Goal: Information Seeking & Learning: Learn about a topic

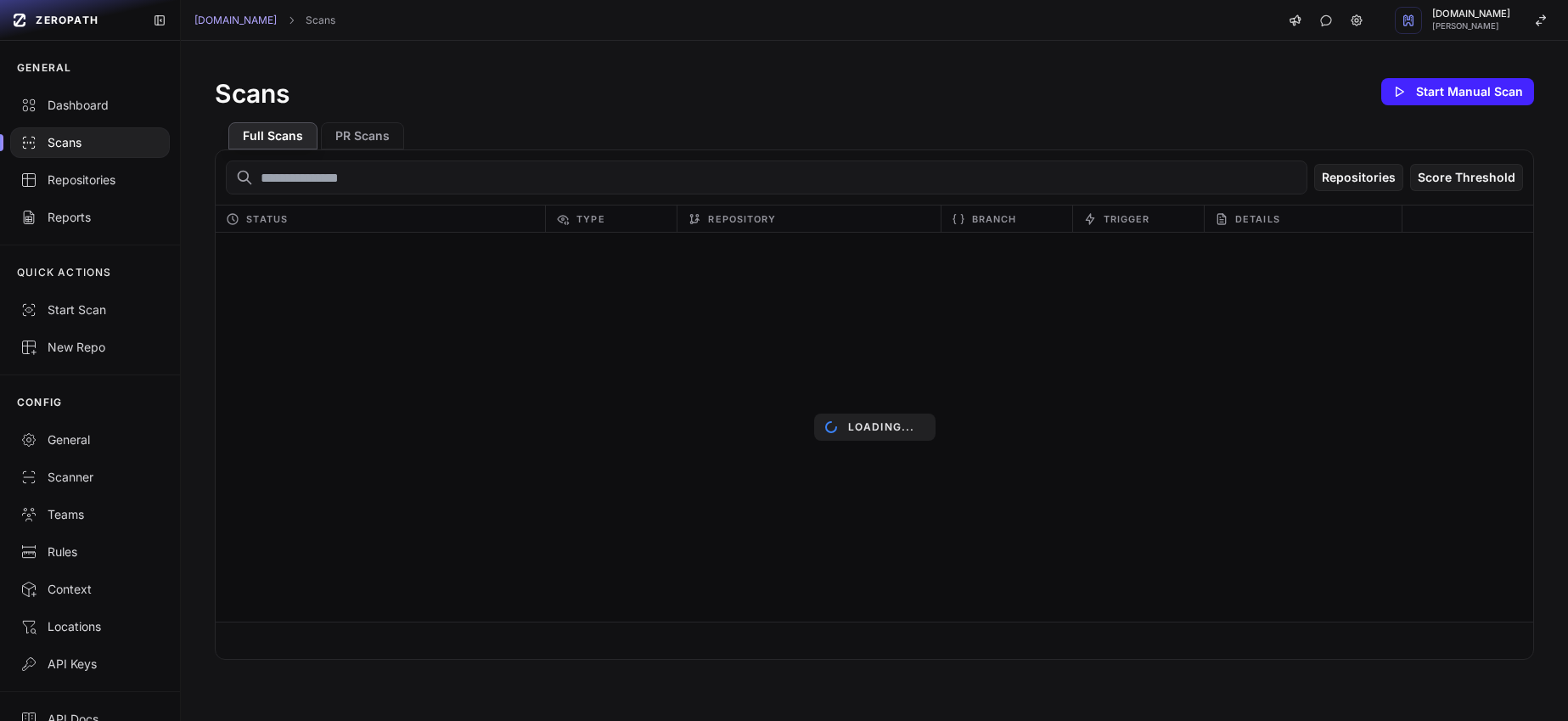
click at [108, 184] on div "Repositories" at bounding box center [90, 180] width 140 height 17
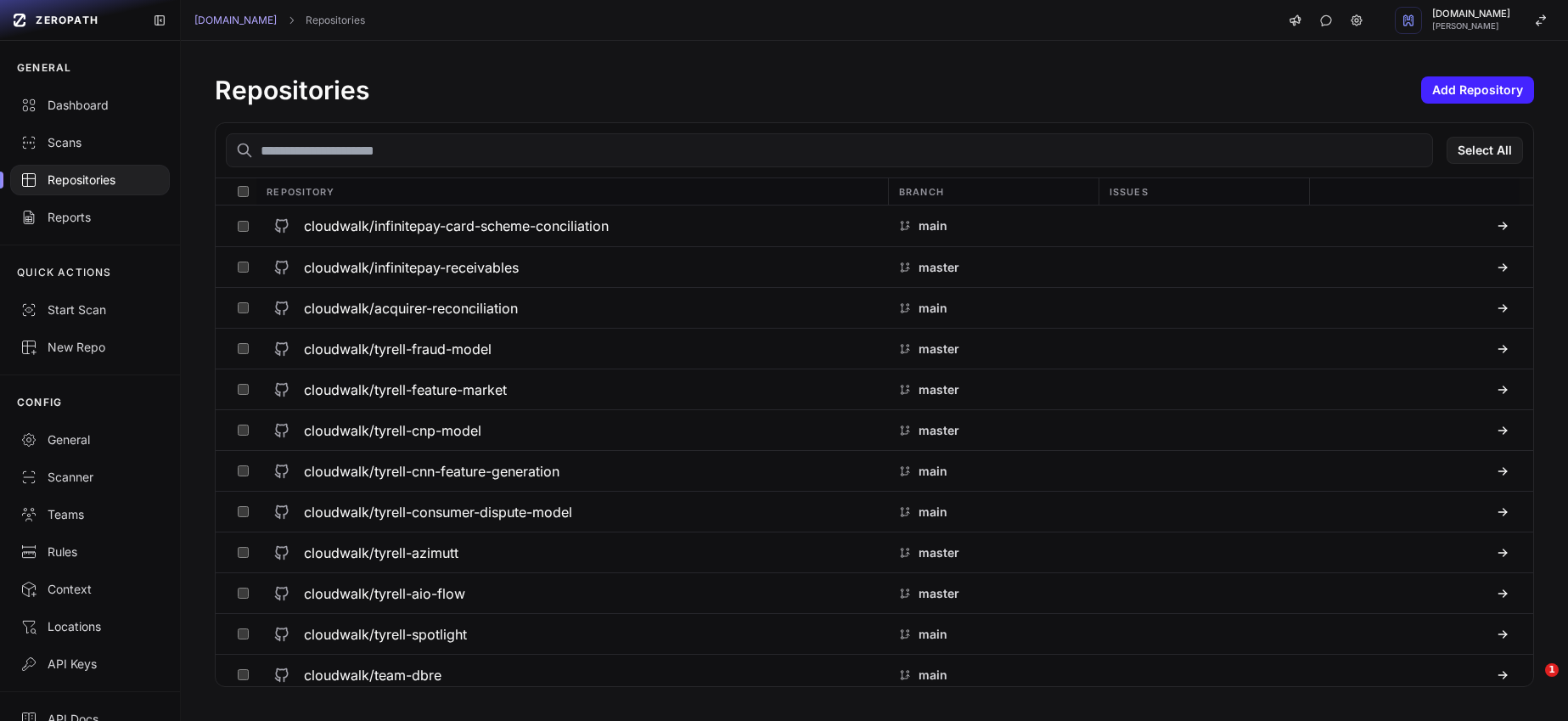
click at [397, 153] on input "text" at bounding box center [830, 150] width 1208 height 34
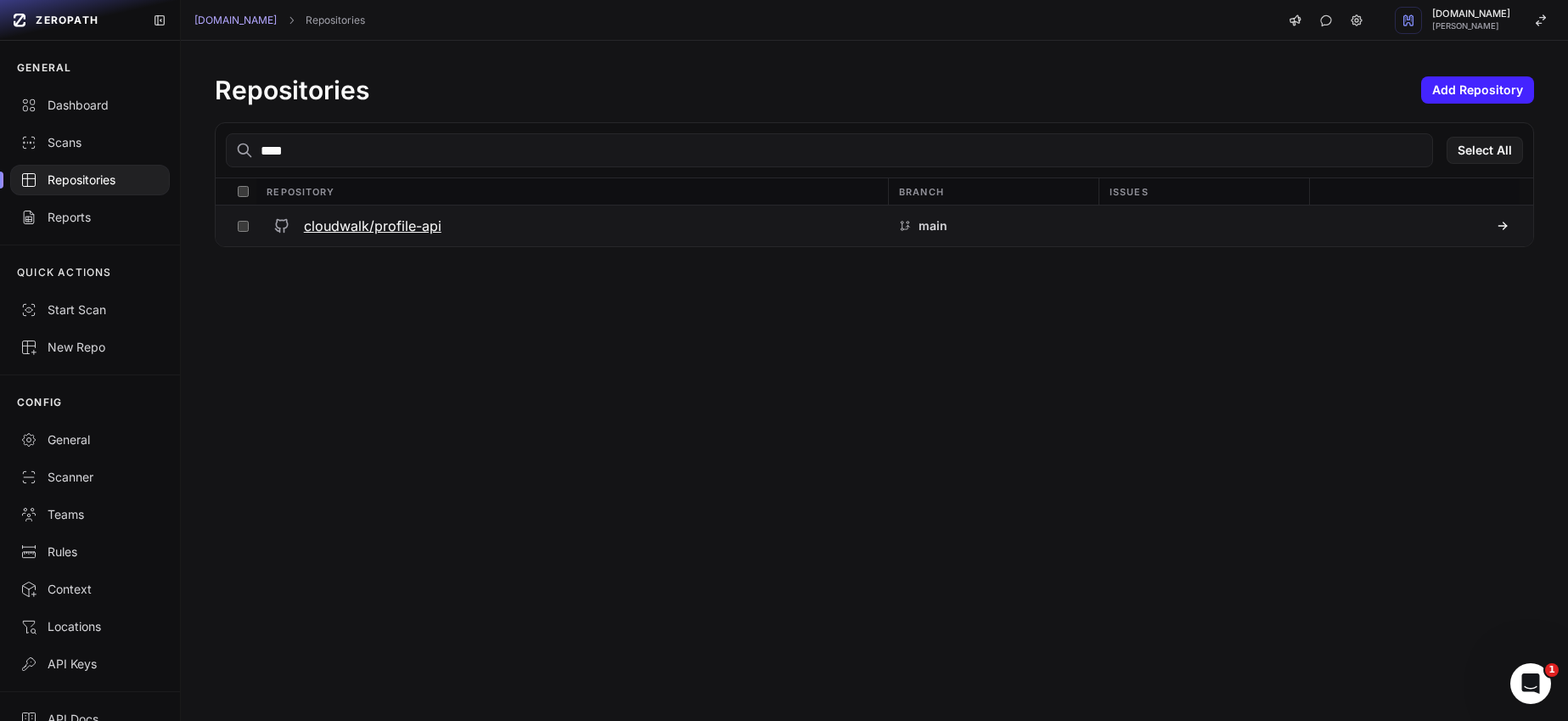
type input "****"
click at [437, 236] on h3 "cloudwalk/profile-api" at bounding box center [373, 225] width 138 height 20
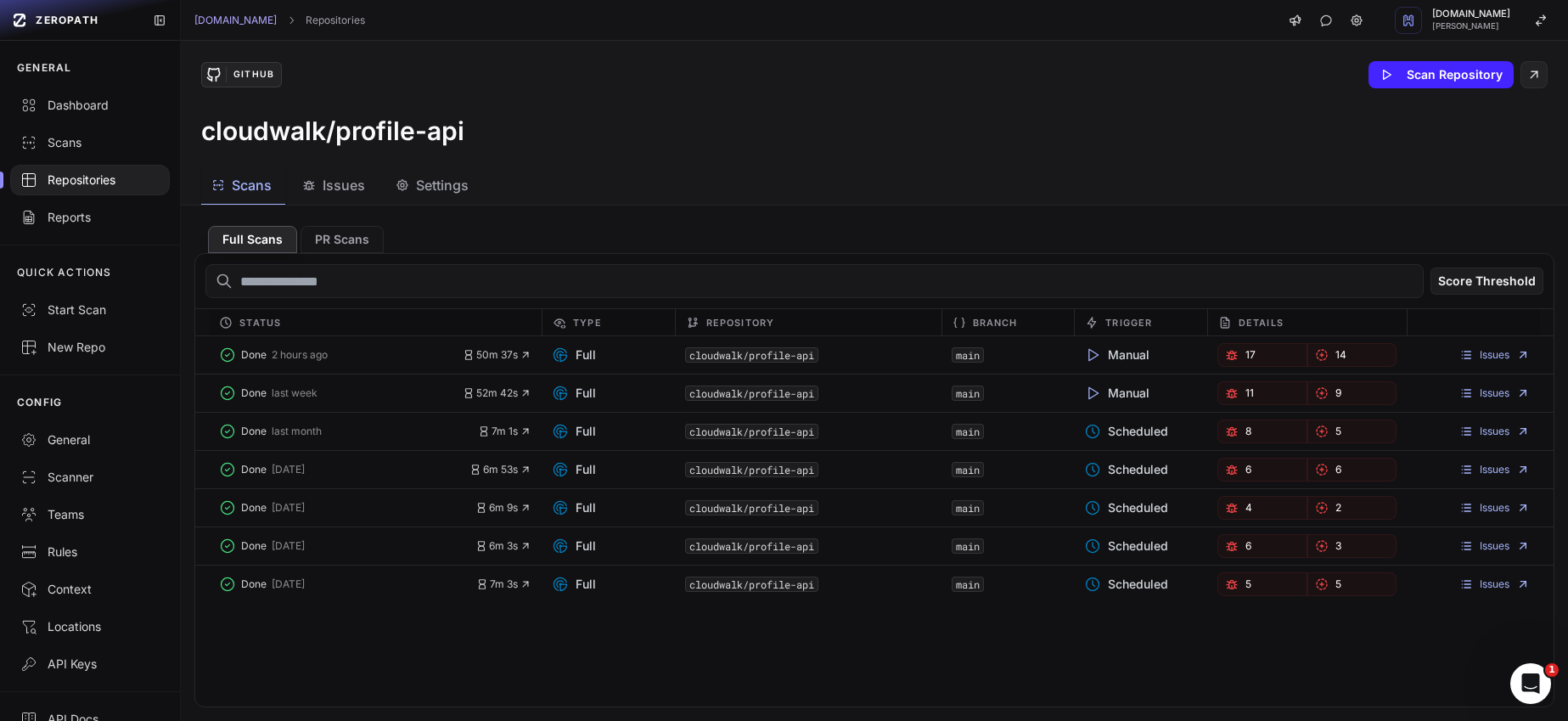
click at [347, 185] on span "Issues" at bounding box center [344, 184] width 43 height 20
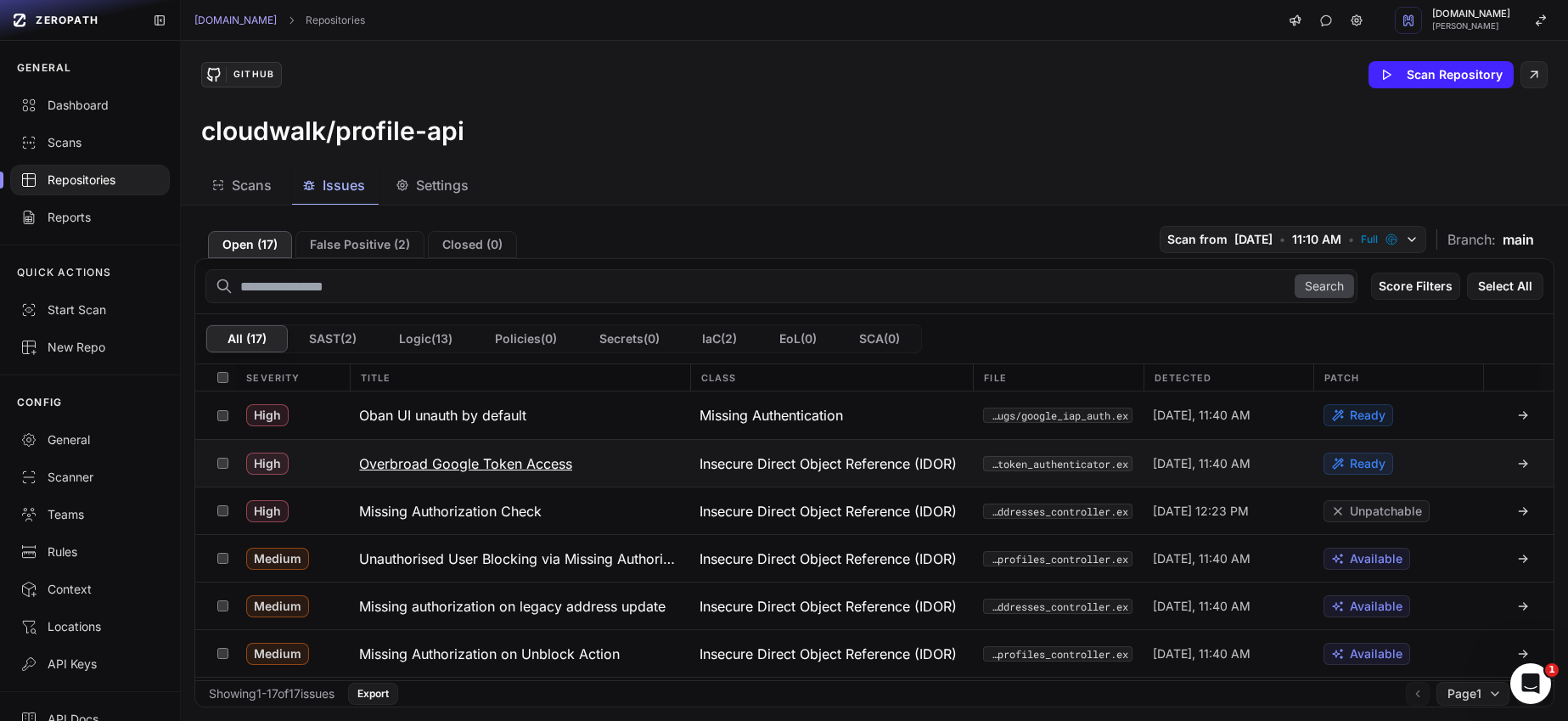
click at [539, 465] on h3 "Overbroad Google Token Access" at bounding box center [466, 464] width 213 height 20
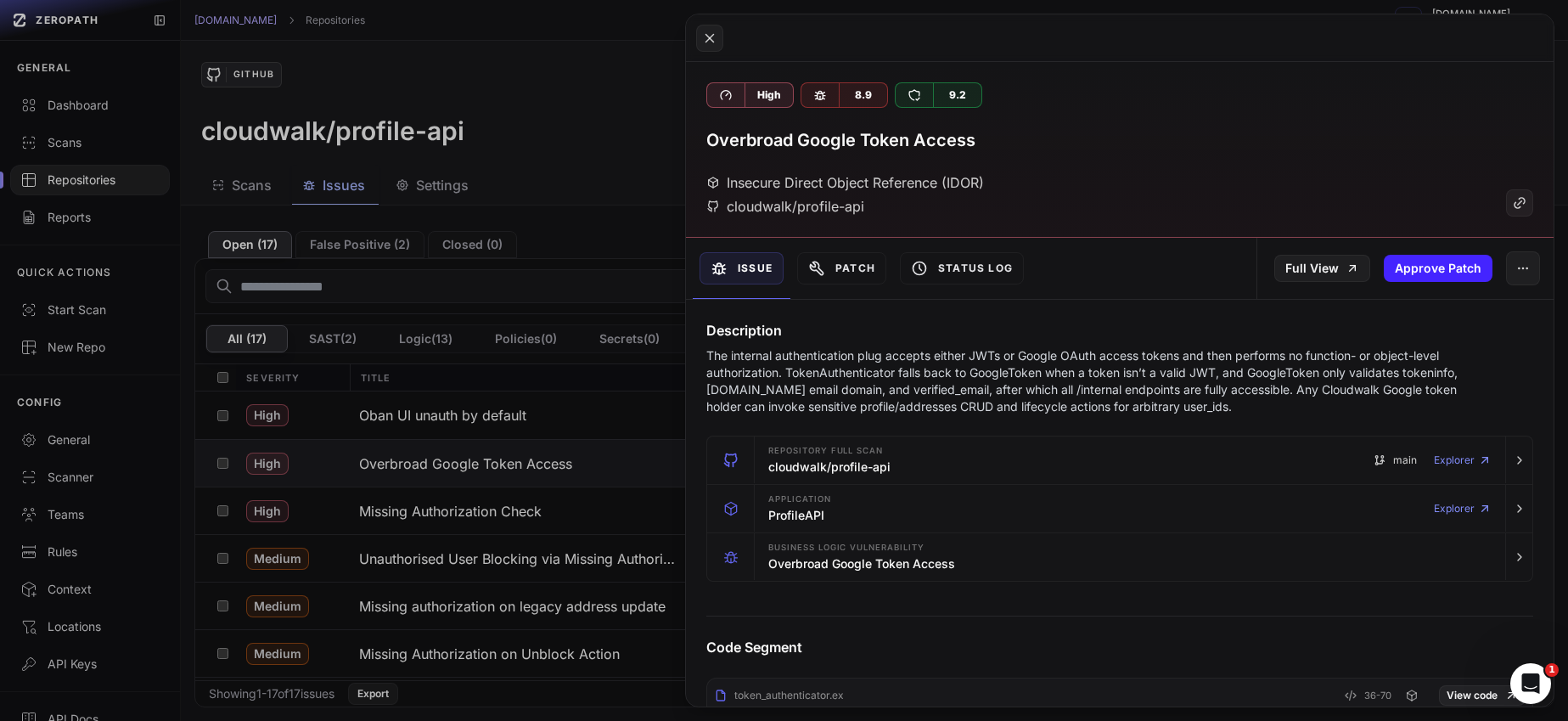
click at [579, 530] on button at bounding box center [784, 360] width 1568 height 721
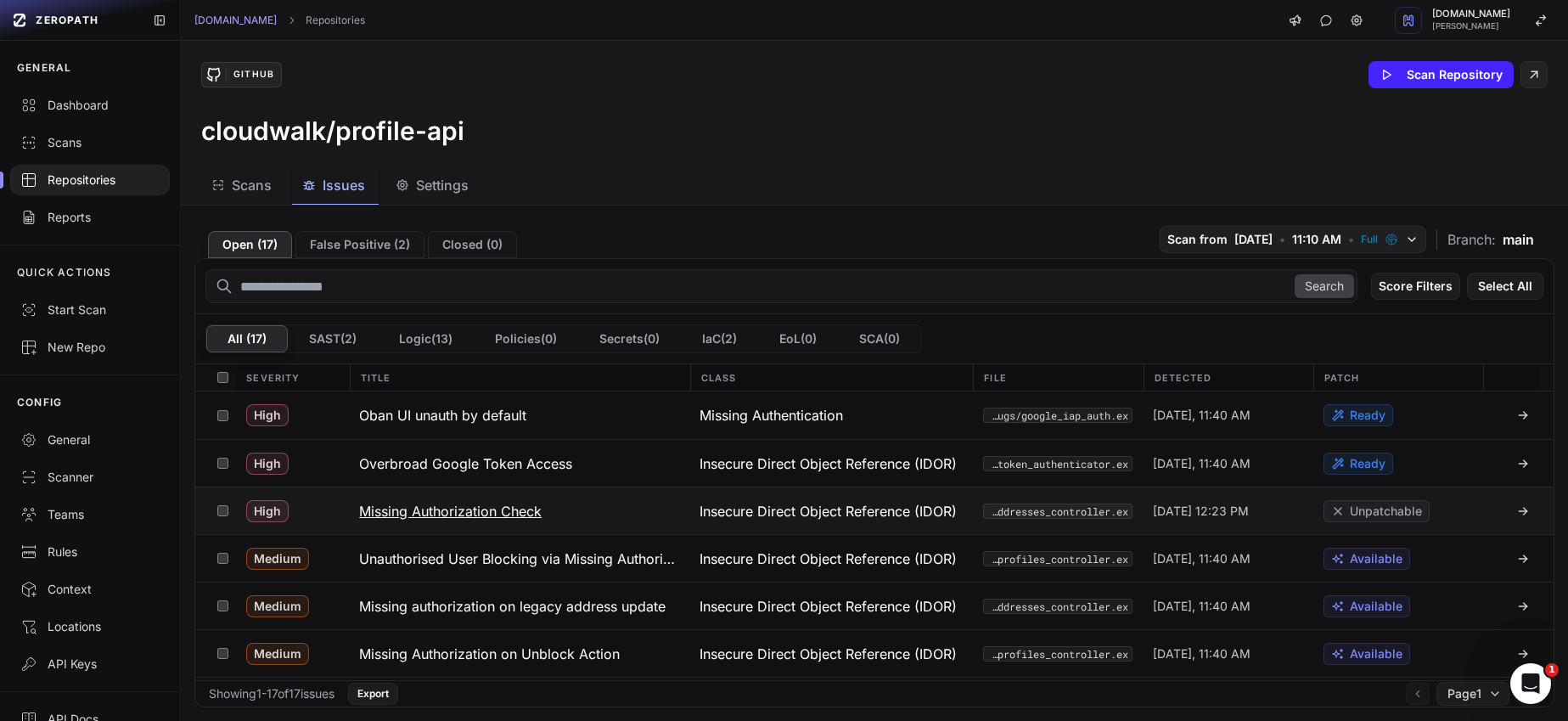
click at [504, 518] on h3 "Missing Authorization Check" at bounding box center [450, 511] width 182 height 20
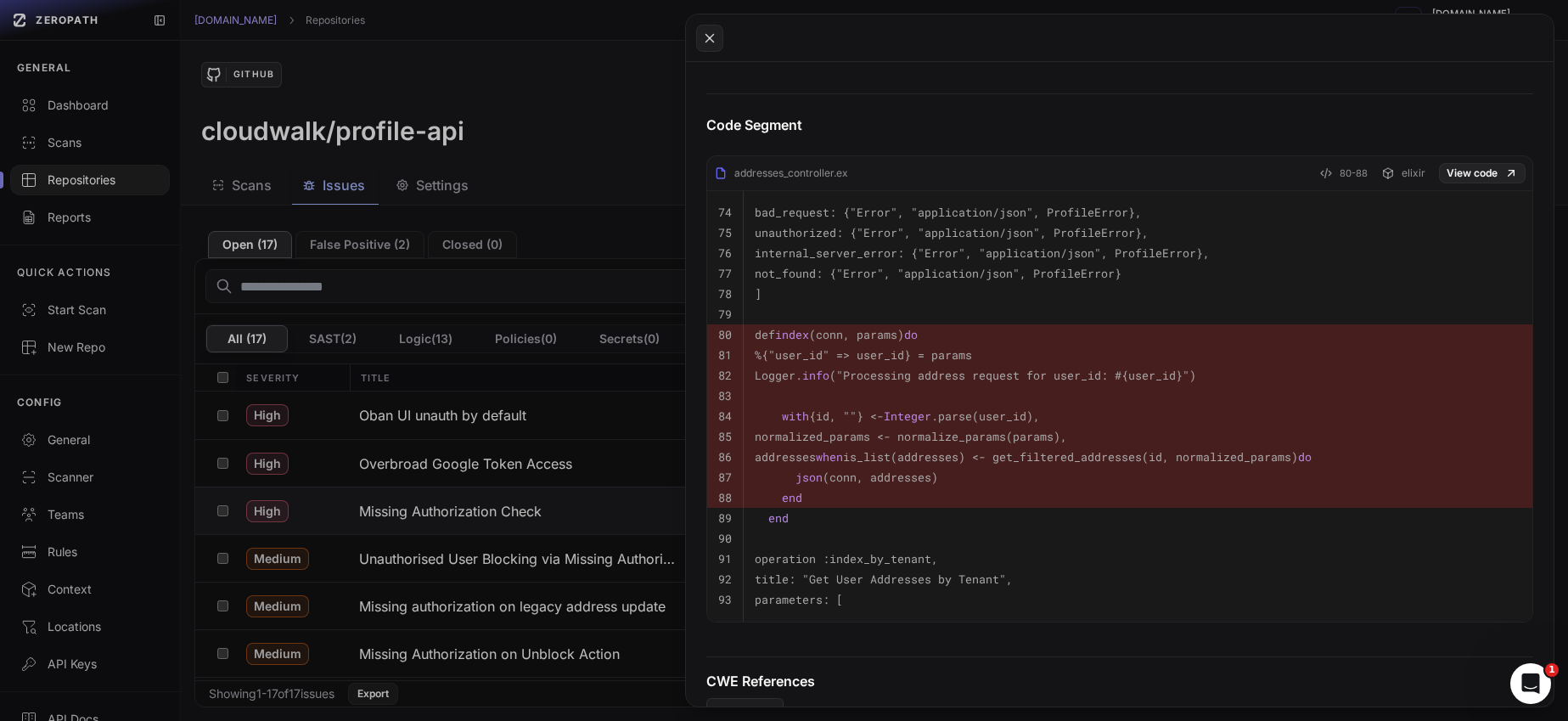
scroll to position [609, 0]
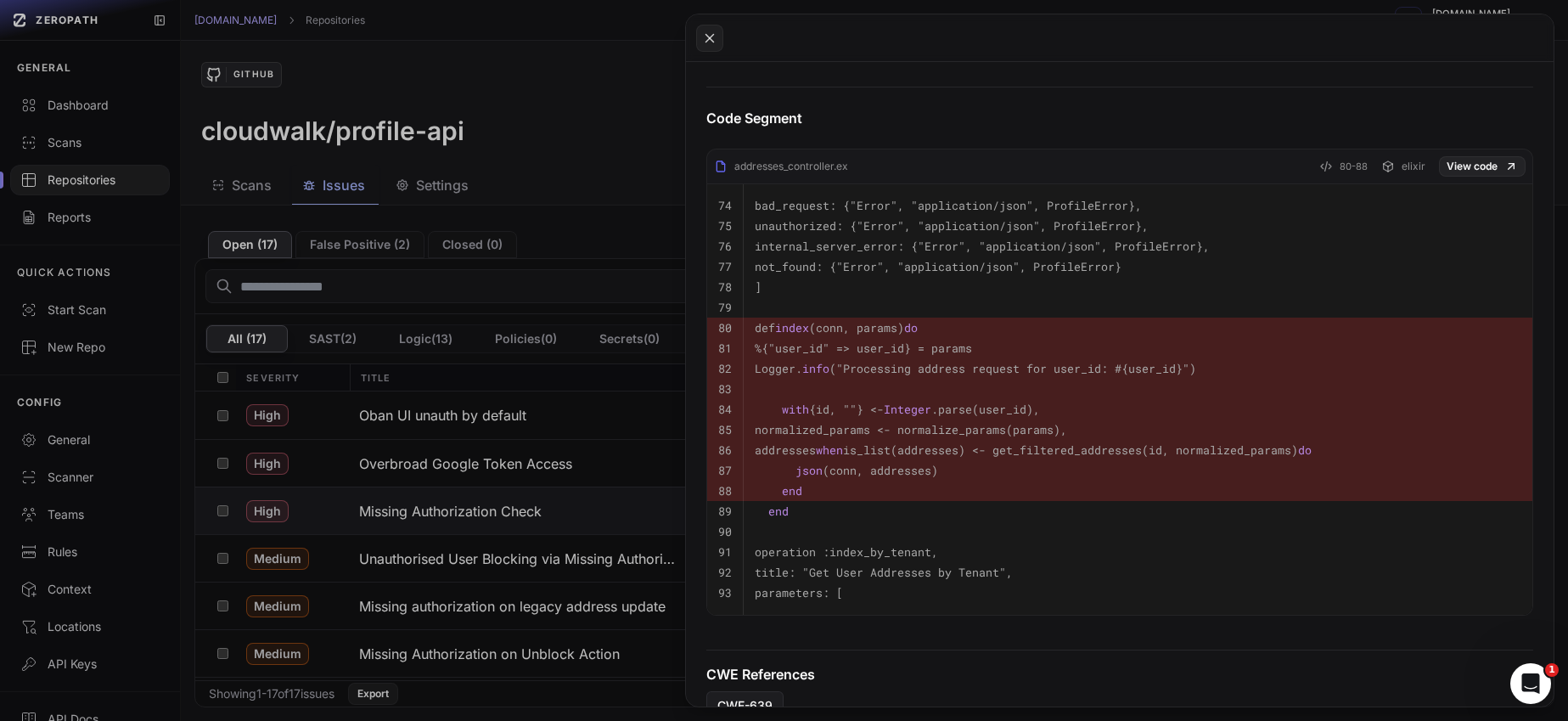
click at [524, 433] on button at bounding box center [784, 360] width 1568 height 721
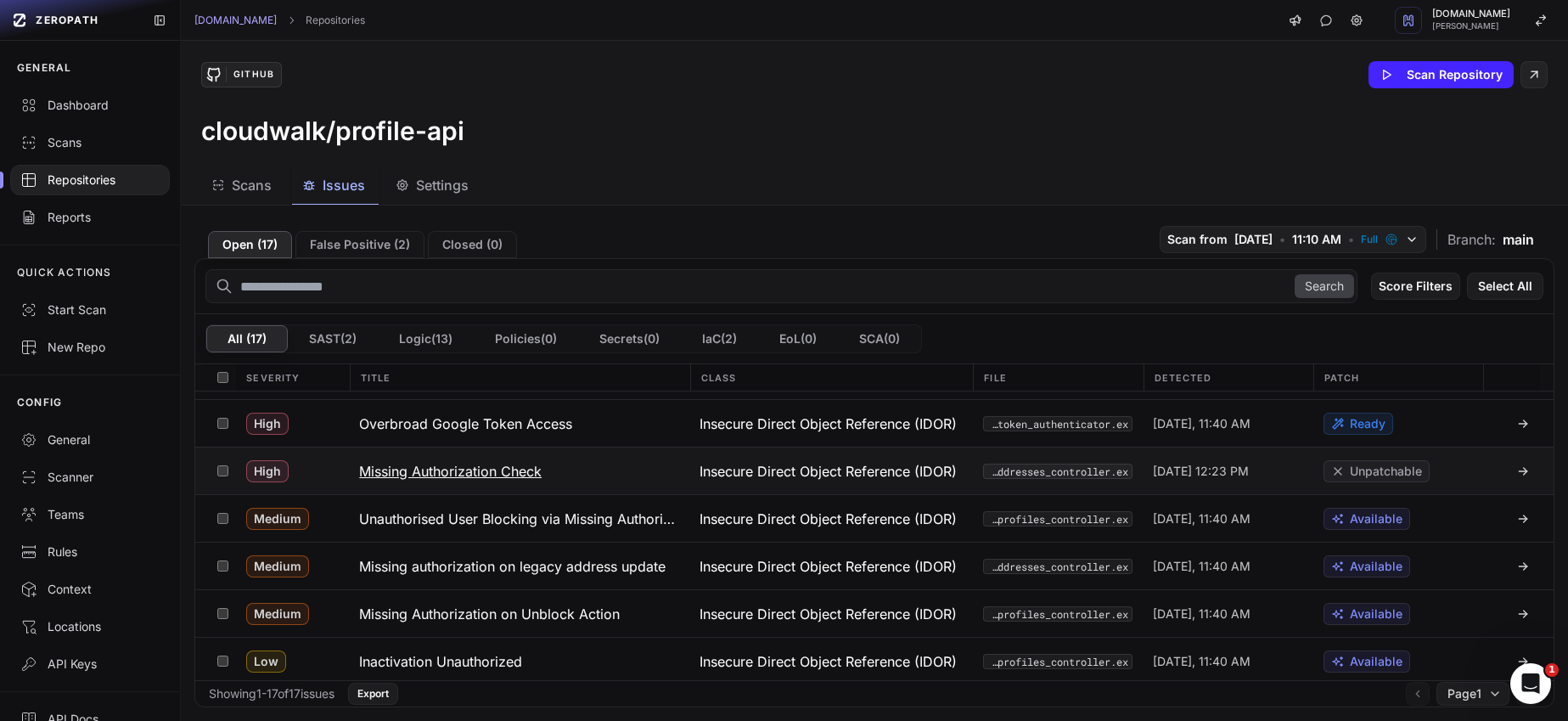
scroll to position [52, 0]
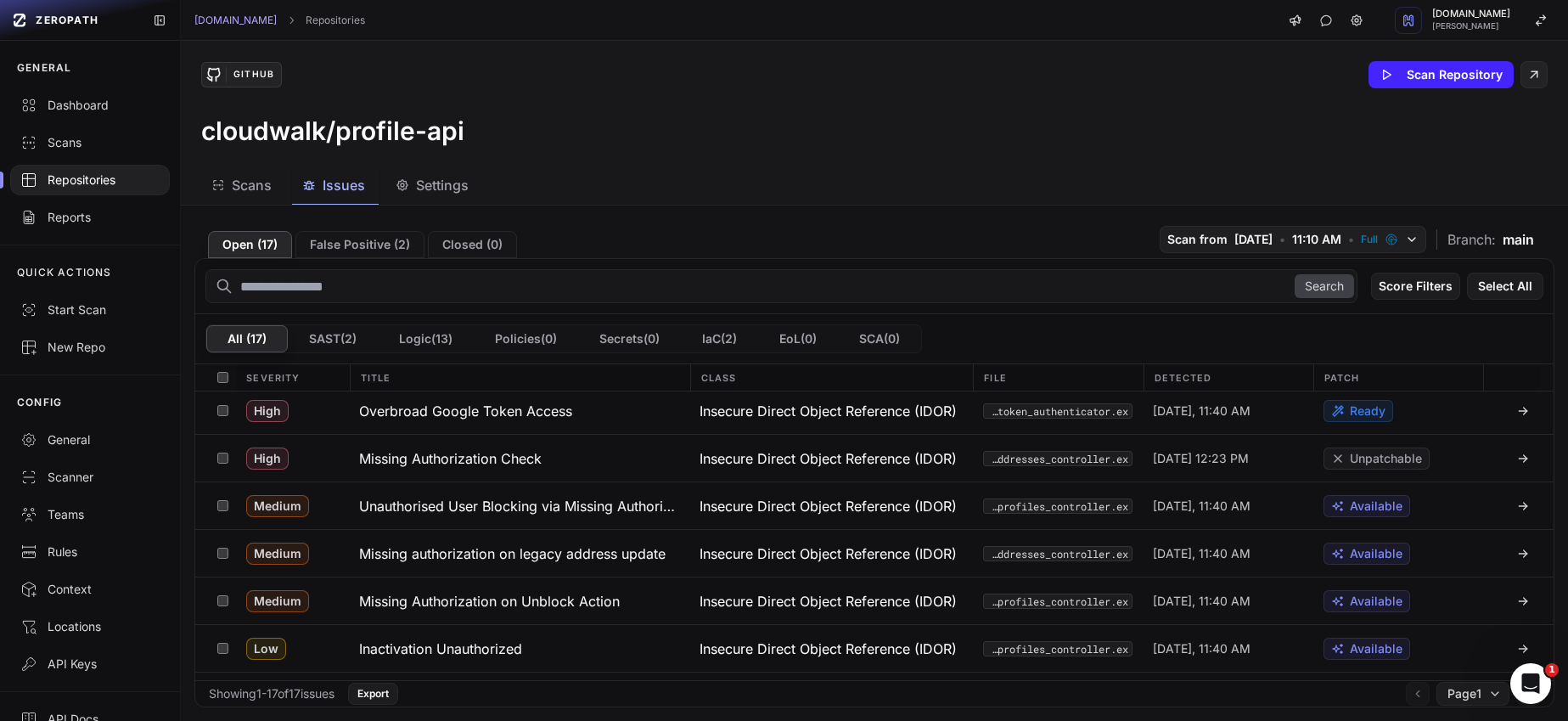
click at [98, 178] on div "Repositories" at bounding box center [90, 180] width 140 height 17
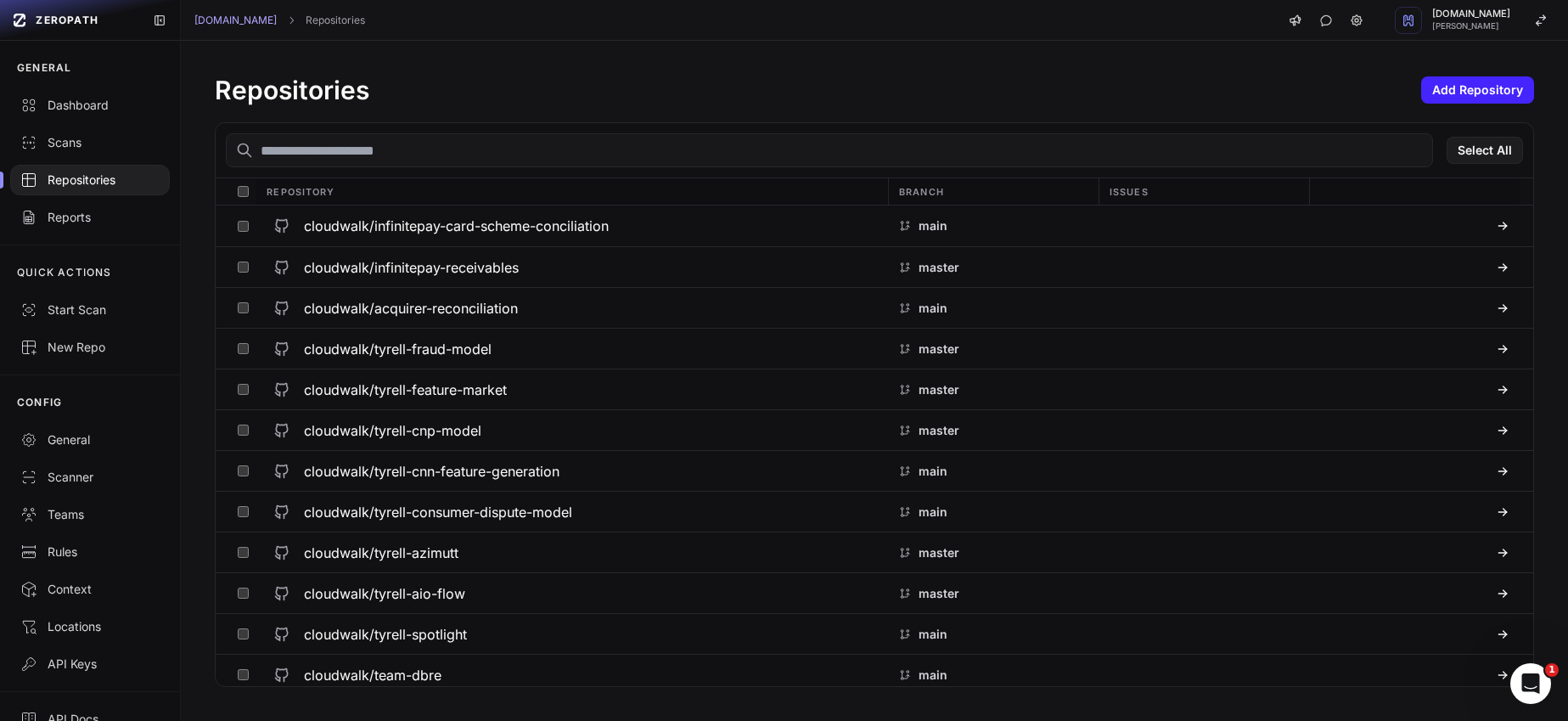
click at [314, 152] on input "text" at bounding box center [830, 150] width 1208 height 34
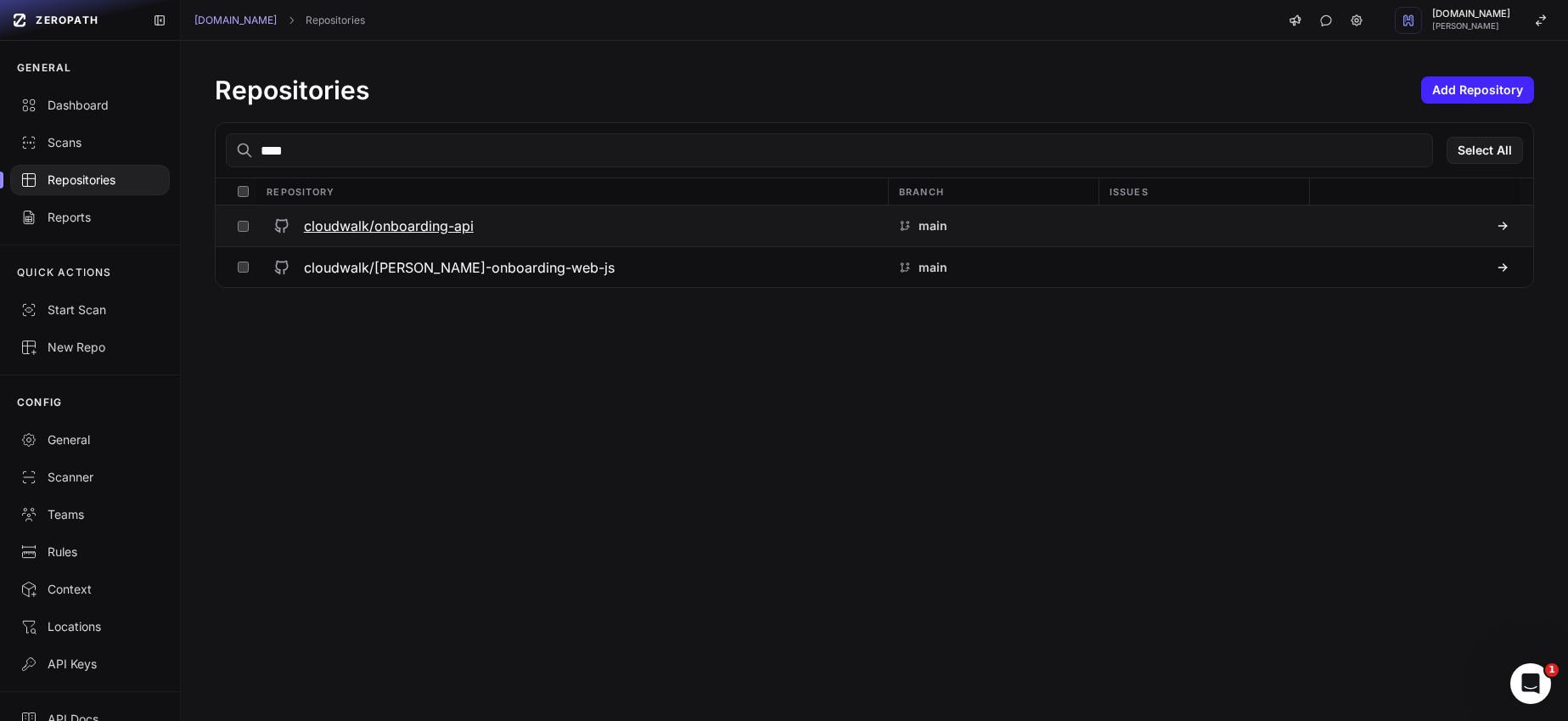
type input "****"
click at [358, 219] on h3 "cloudwalk/onboarding-api" at bounding box center [388, 225] width 170 height 20
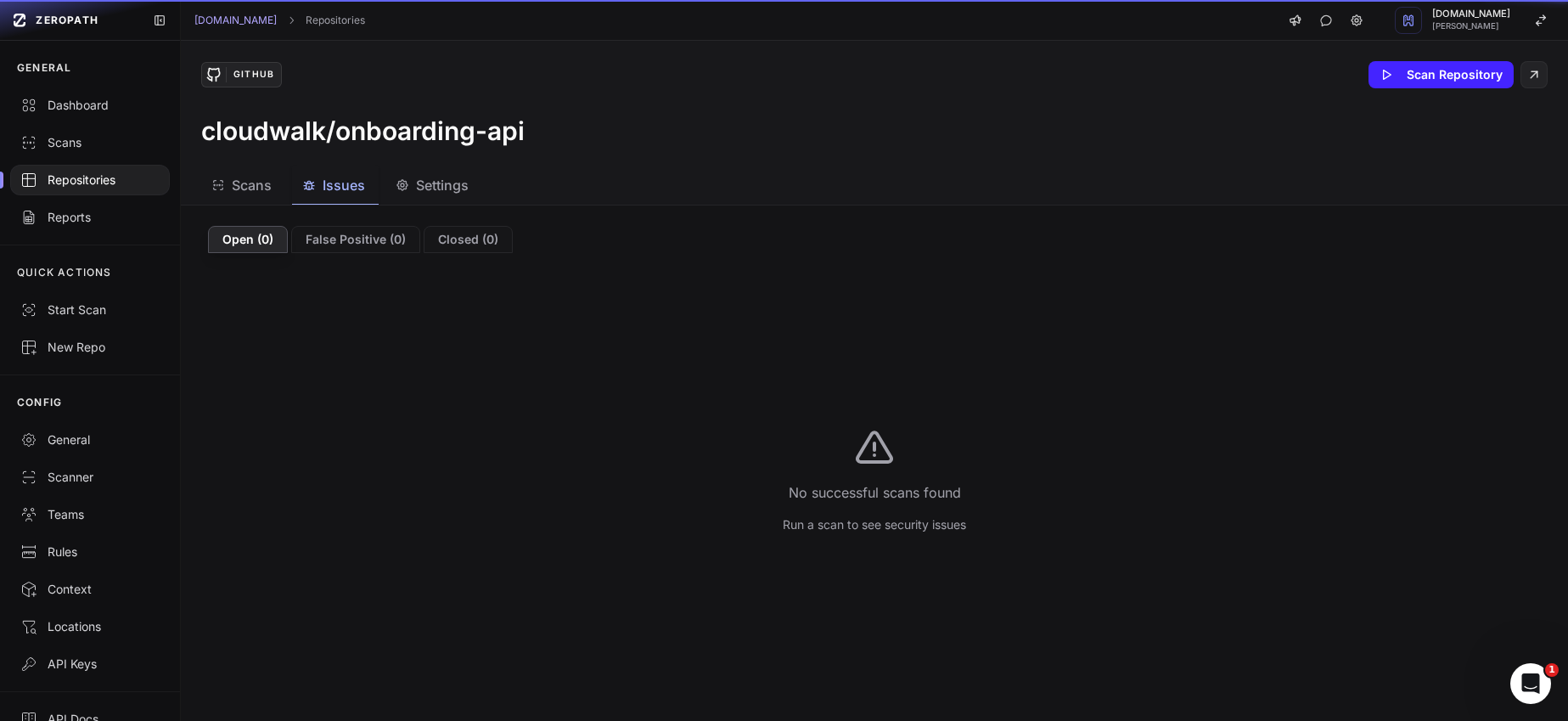
click at [351, 188] on span "Issues" at bounding box center [344, 184] width 43 height 20
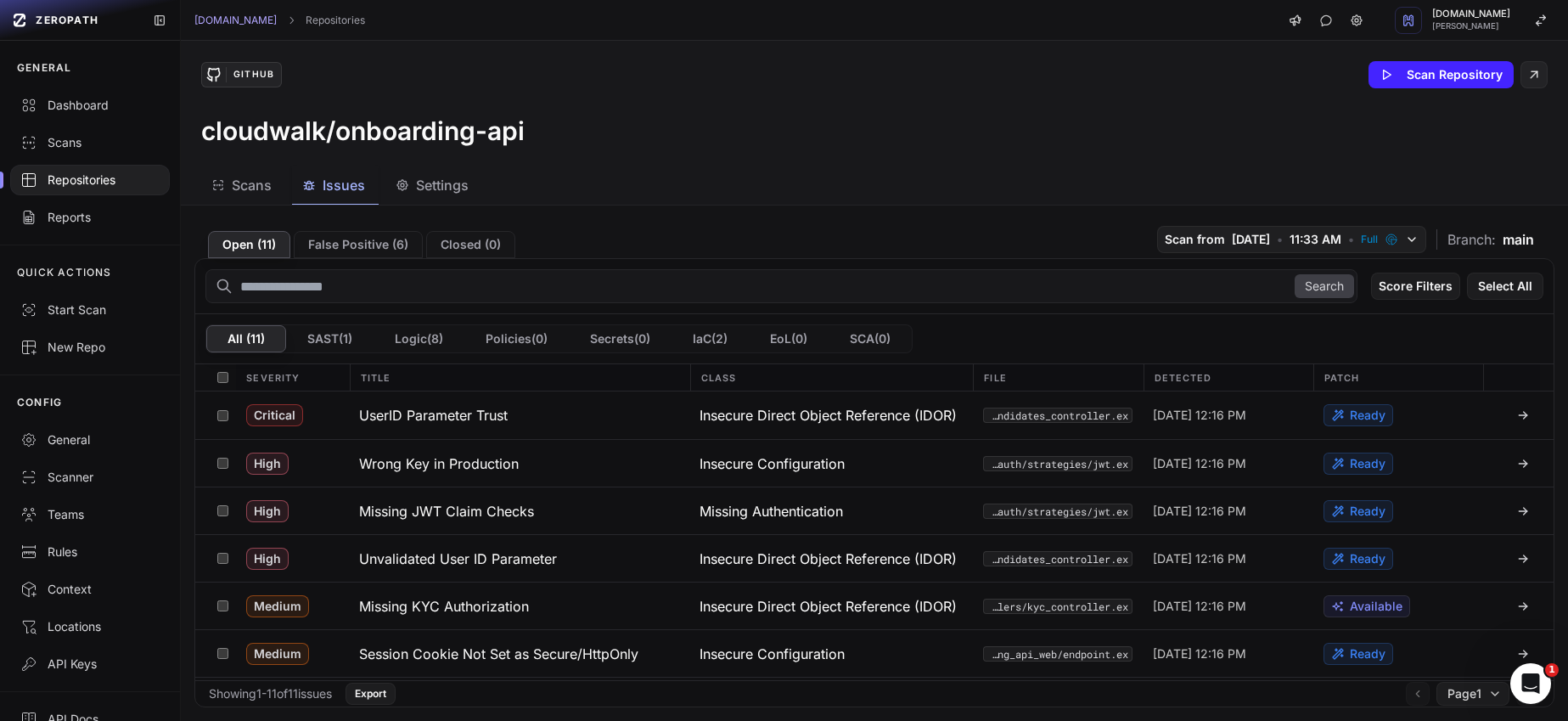
click at [113, 176] on div "Repositories" at bounding box center [90, 180] width 140 height 17
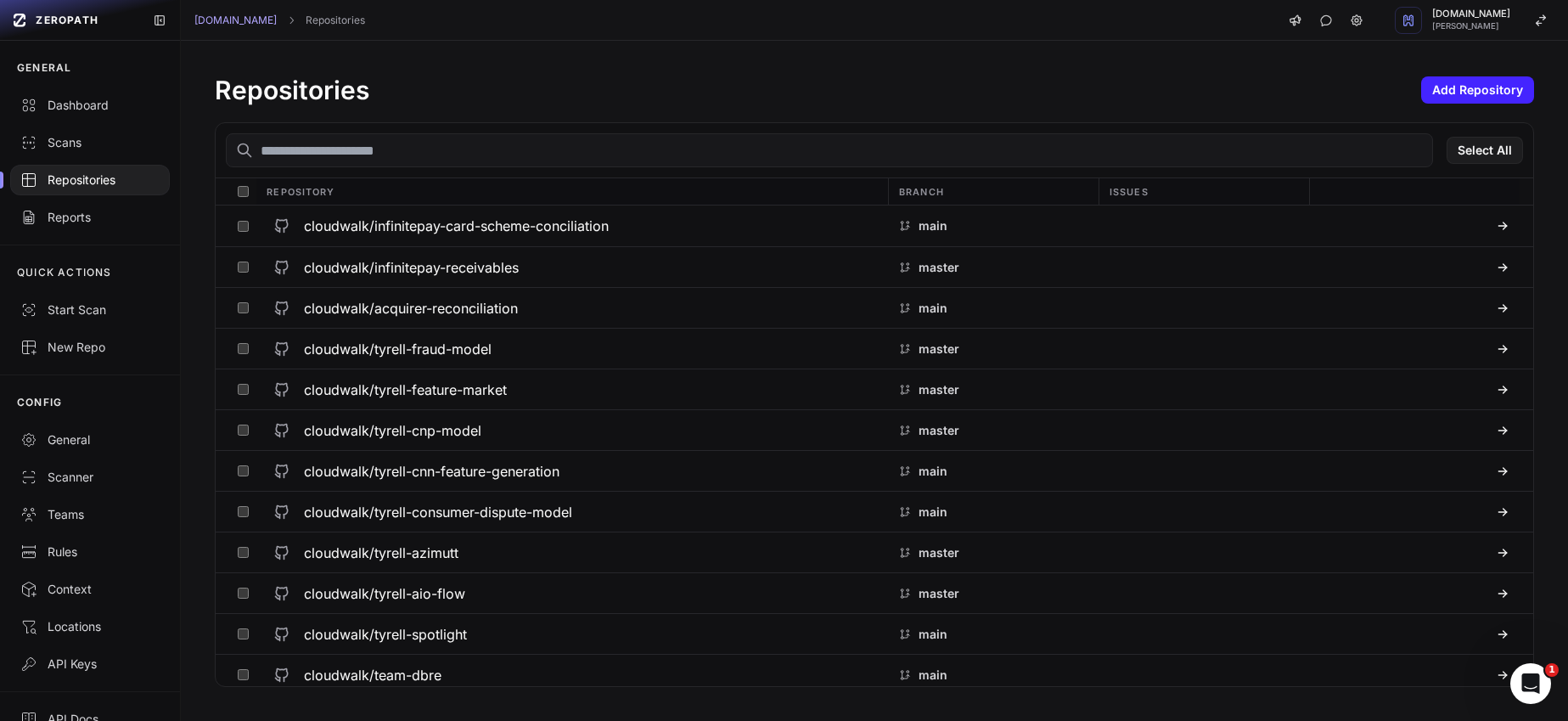
click at [369, 154] on input "text" at bounding box center [830, 150] width 1208 height 34
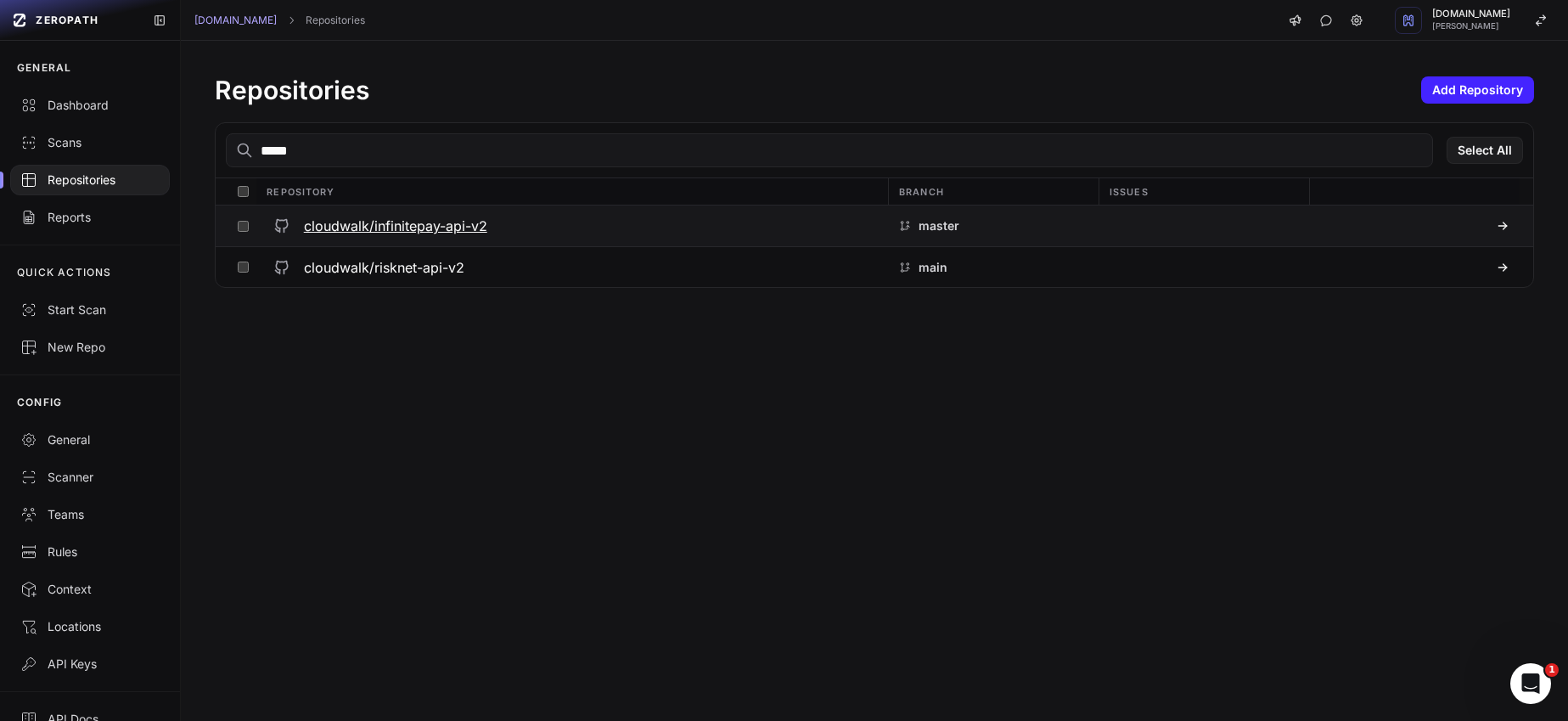
type input "*****"
click at [427, 232] on h3 "cloudwalk/infinitepay-api-v2" at bounding box center [395, 225] width 183 height 20
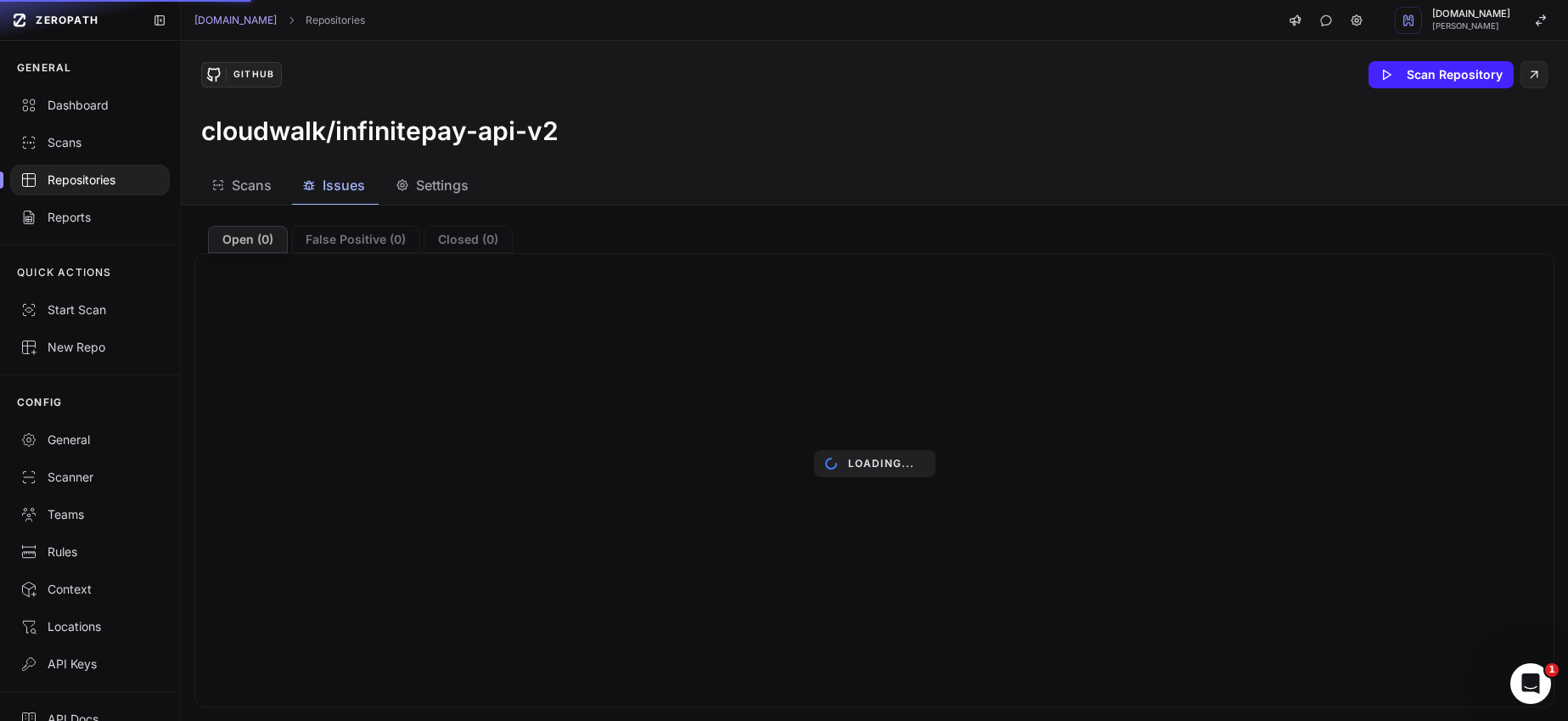
click at [350, 181] on span "Issues" at bounding box center [344, 184] width 43 height 20
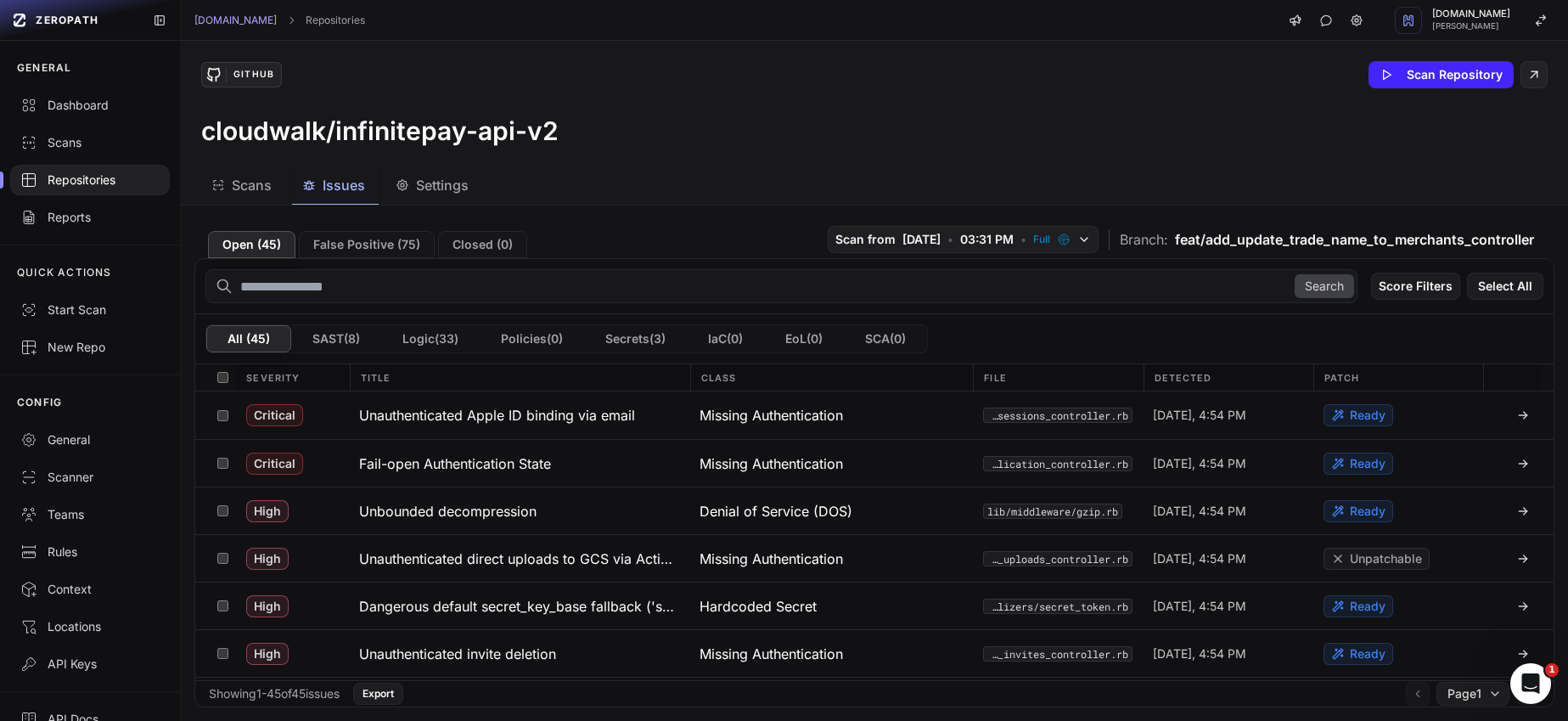
click at [1181, 238] on span "feat/add_update_trade_name_to_merchants_controller" at bounding box center [1355, 239] width 359 height 20
click at [1197, 241] on span "feat/add_update_trade_name_to_merchants_controller" at bounding box center [1355, 239] width 359 height 20
click at [1084, 237] on button "[DEMOGRAPHIC_DATA] from [DATE] • 03:31 PM • Full" at bounding box center [963, 239] width 270 height 27
click at [1106, 184] on div "Scans Issues Settings" at bounding box center [853, 186] width 1346 height 38
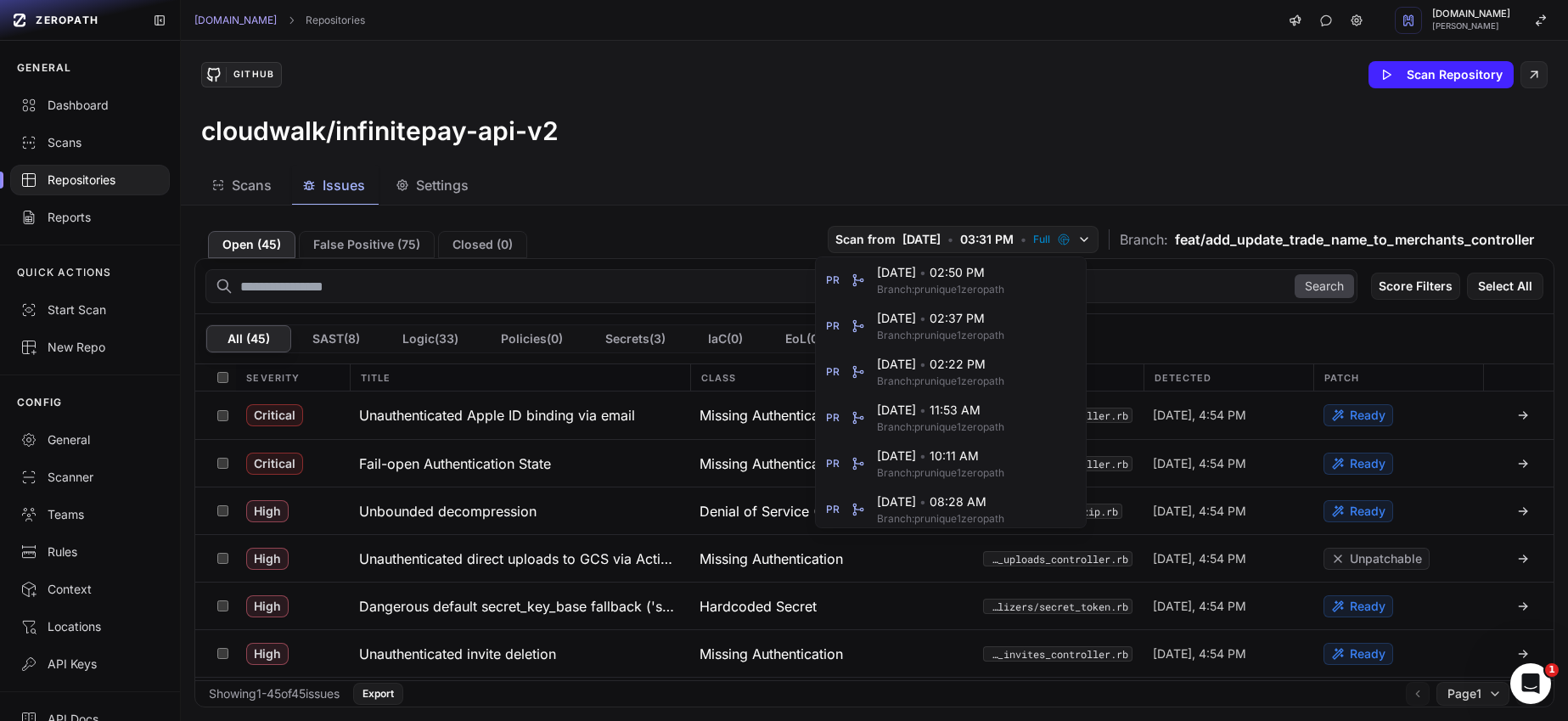
click at [678, 153] on div "GitHub Scan Repository cloudwalk/infinitepay-api-v2" at bounding box center [874, 104] width 1387 height 126
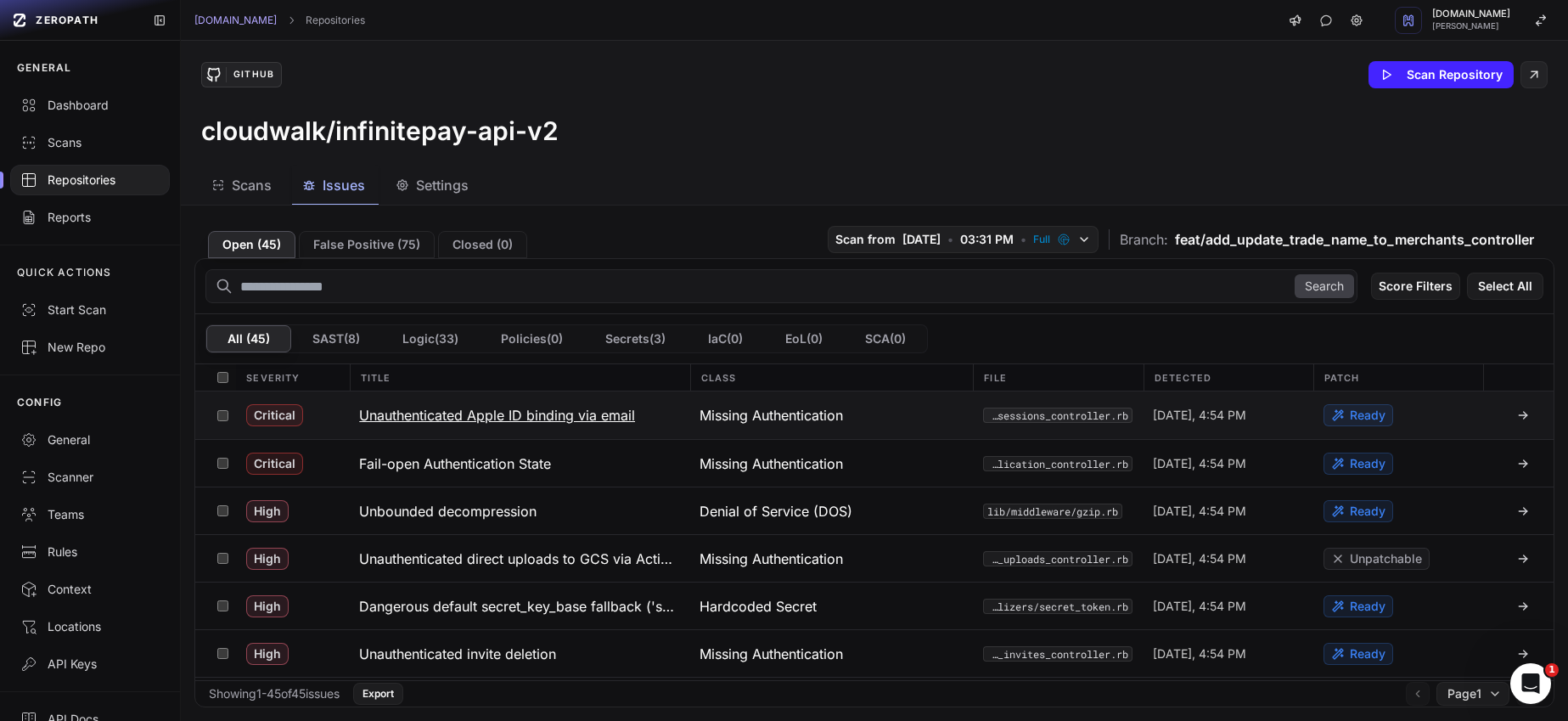
click at [1007, 416] on code "app/controllers/users/sessions_controller.rb" at bounding box center [1058, 415] width 149 height 16
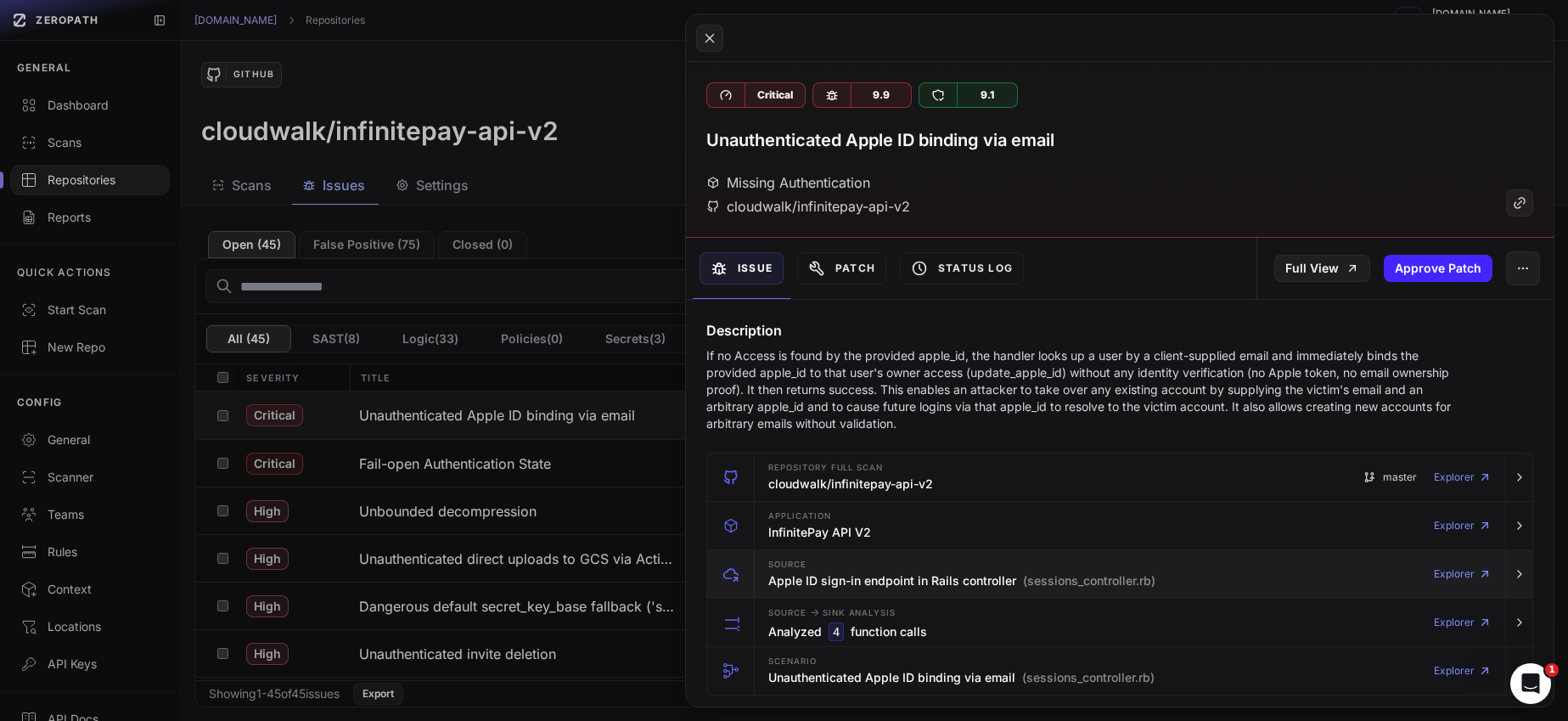
drag, startPoint x: 1025, startPoint y: 581, endPoint x: 1129, endPoint y: 581, distance: 104.0
click at [1129, 581] on span "(sessions_controller.rb)" at bounding box center [1090, 580] width 133 height 17
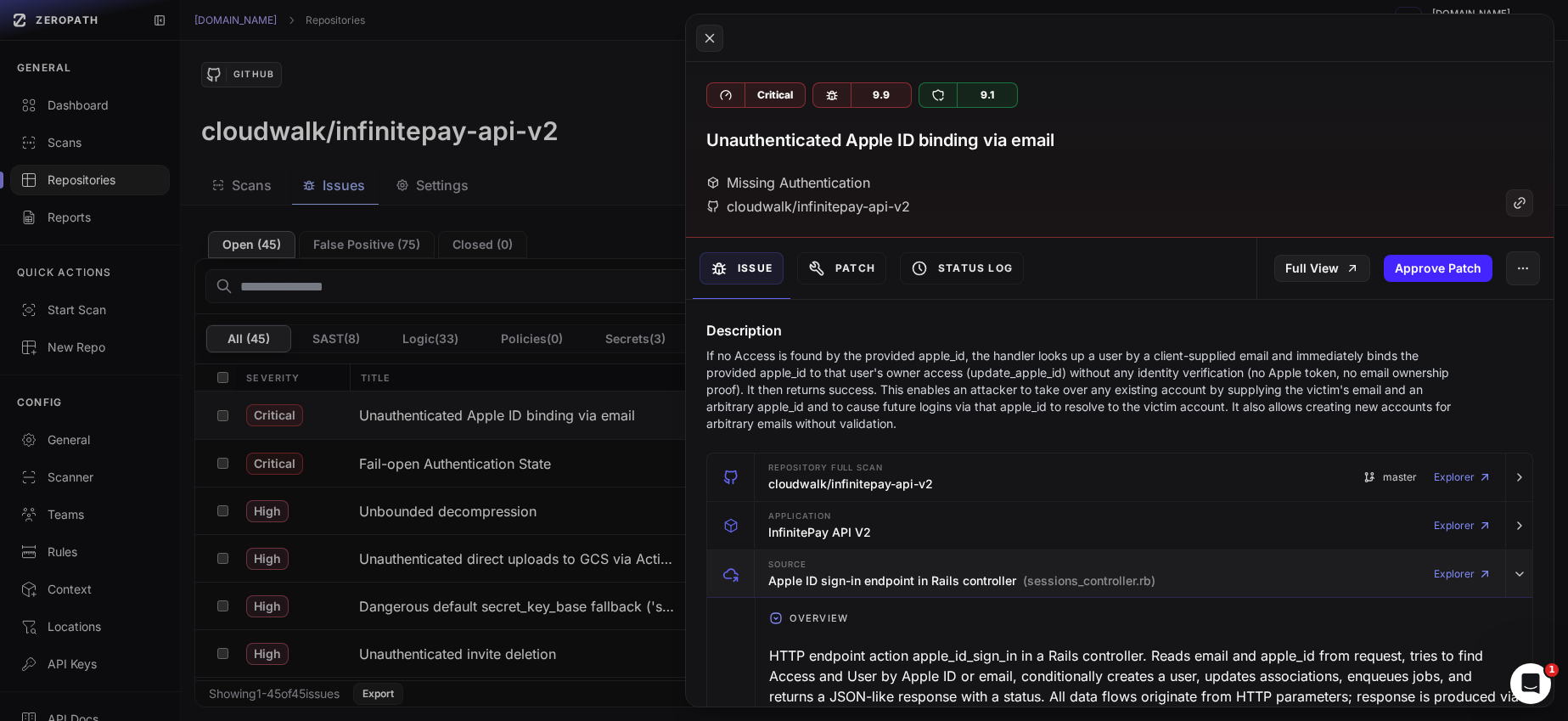
drag, startPoint x: 1152, startPoint y: 584, endPoint x: 1048, endPoint y: 583, distance: 104.0
click at [1048, 583] on span "(sessions_controller.rb)" at bounding box center [1090, 580] width 133 height 17
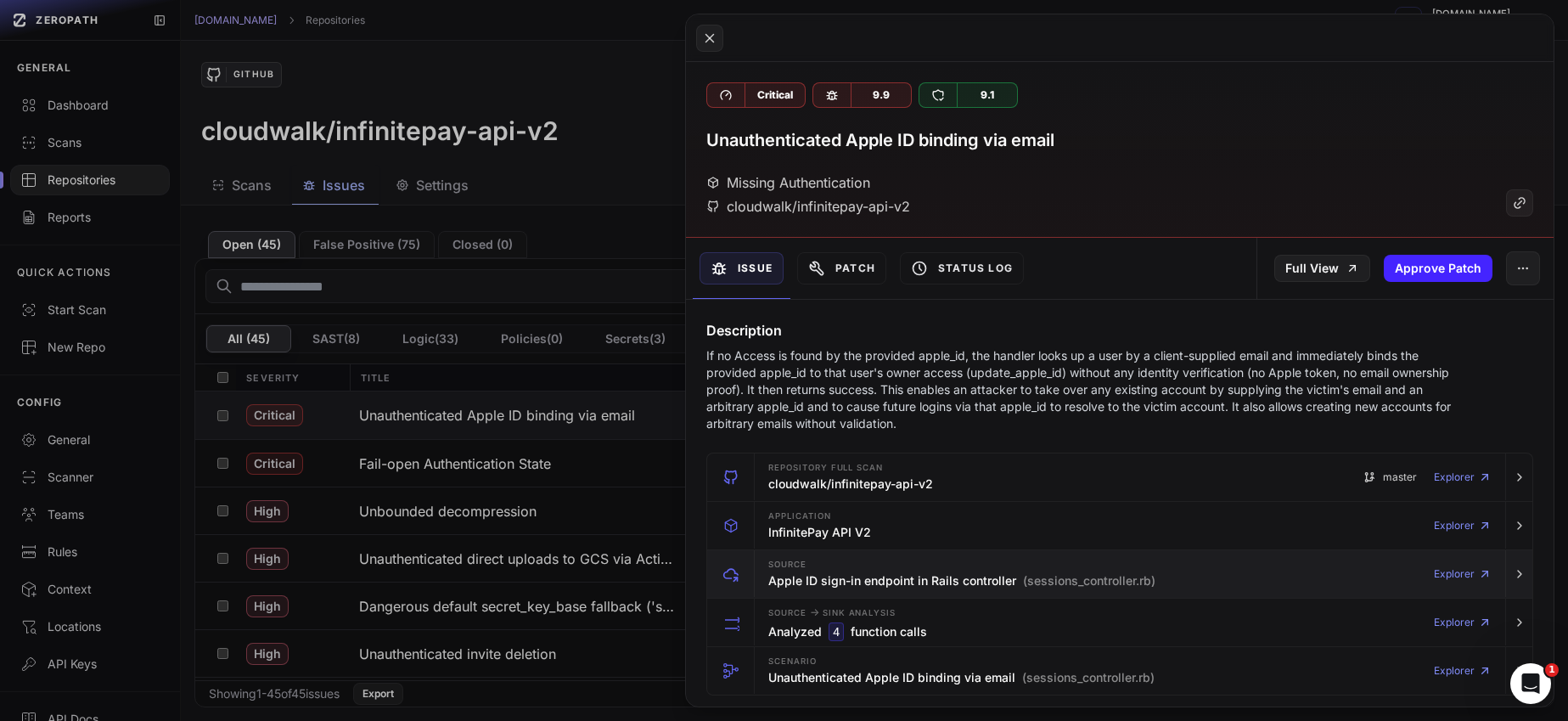
click at [1048, 583] on span "(sessions_controller.rb)" at bounding box center [1090, 580] width 133 height 17
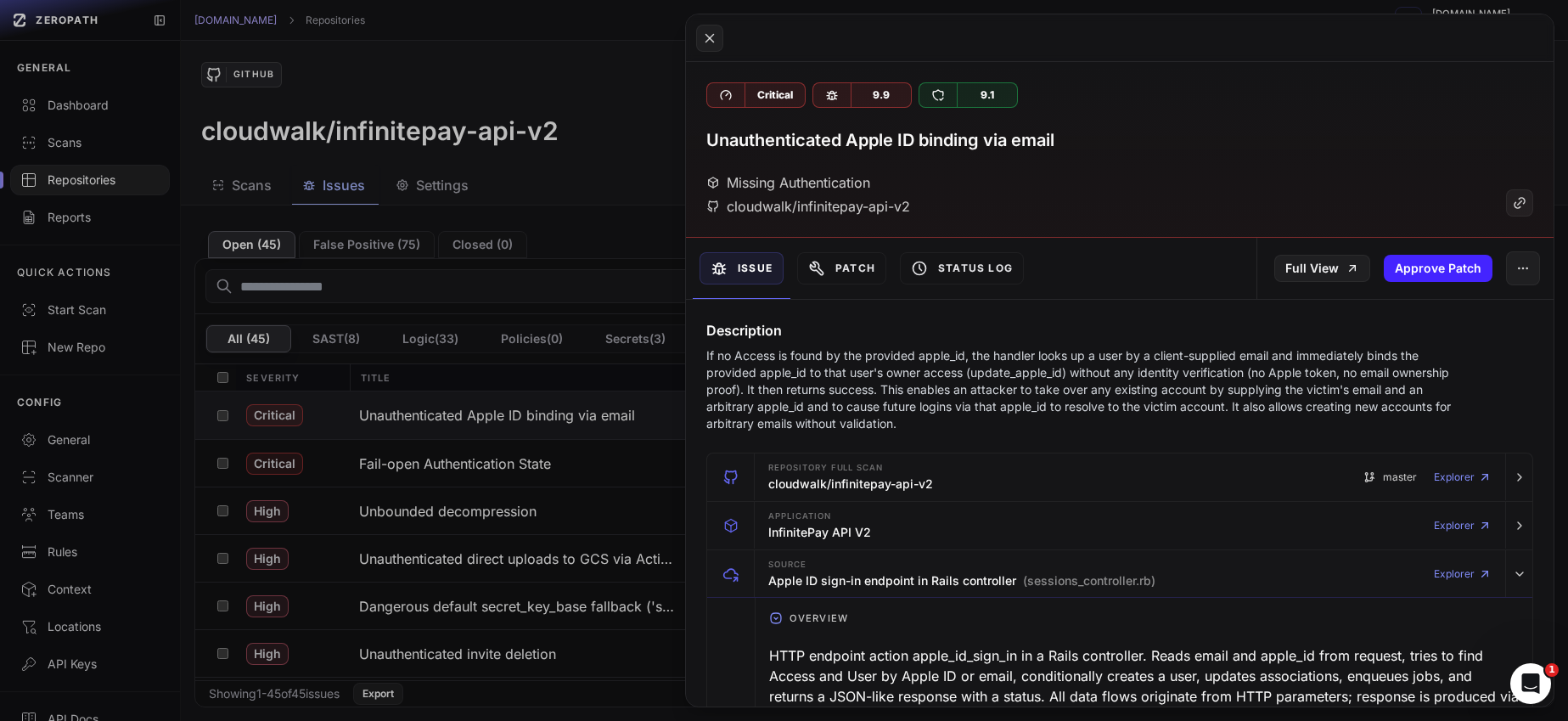
click at [945, 657] on div "HTTP endpoint action apple_id_sign_in in a Rails controller. Reads email and ap…" at bounding box center [1144, 686] width 750 height 95
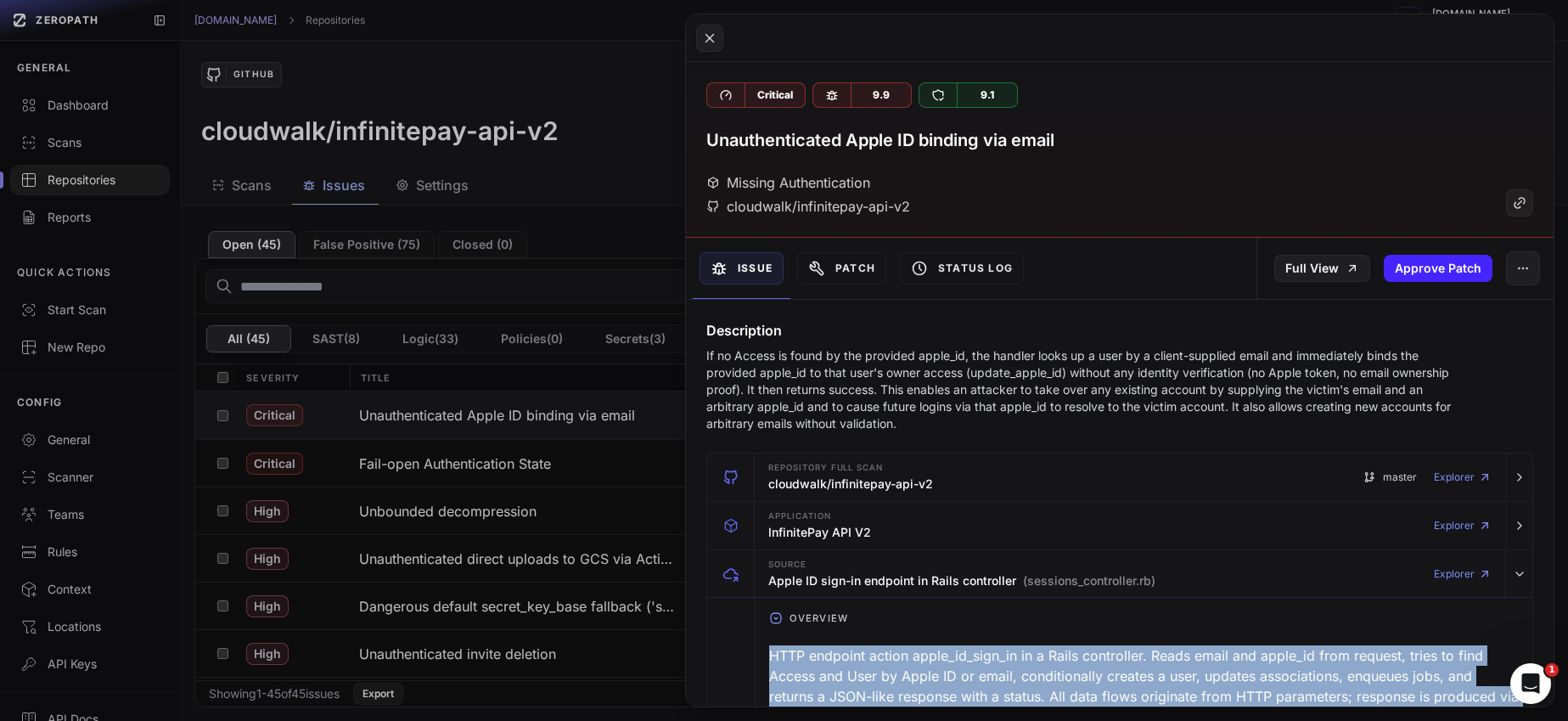
click at [945, 657] on div "HTTP endpoint action apple_id_sign_in in a Rails controller. Reads email and ap…" at bounding box center [1144, 686] width 750 height 95
click at [947, 656] on div "HTTP endpoint action apple_id_sign_in in a Rails controller. Reads email and ap…" at bounding box center [1144, 686] width 750 height 95
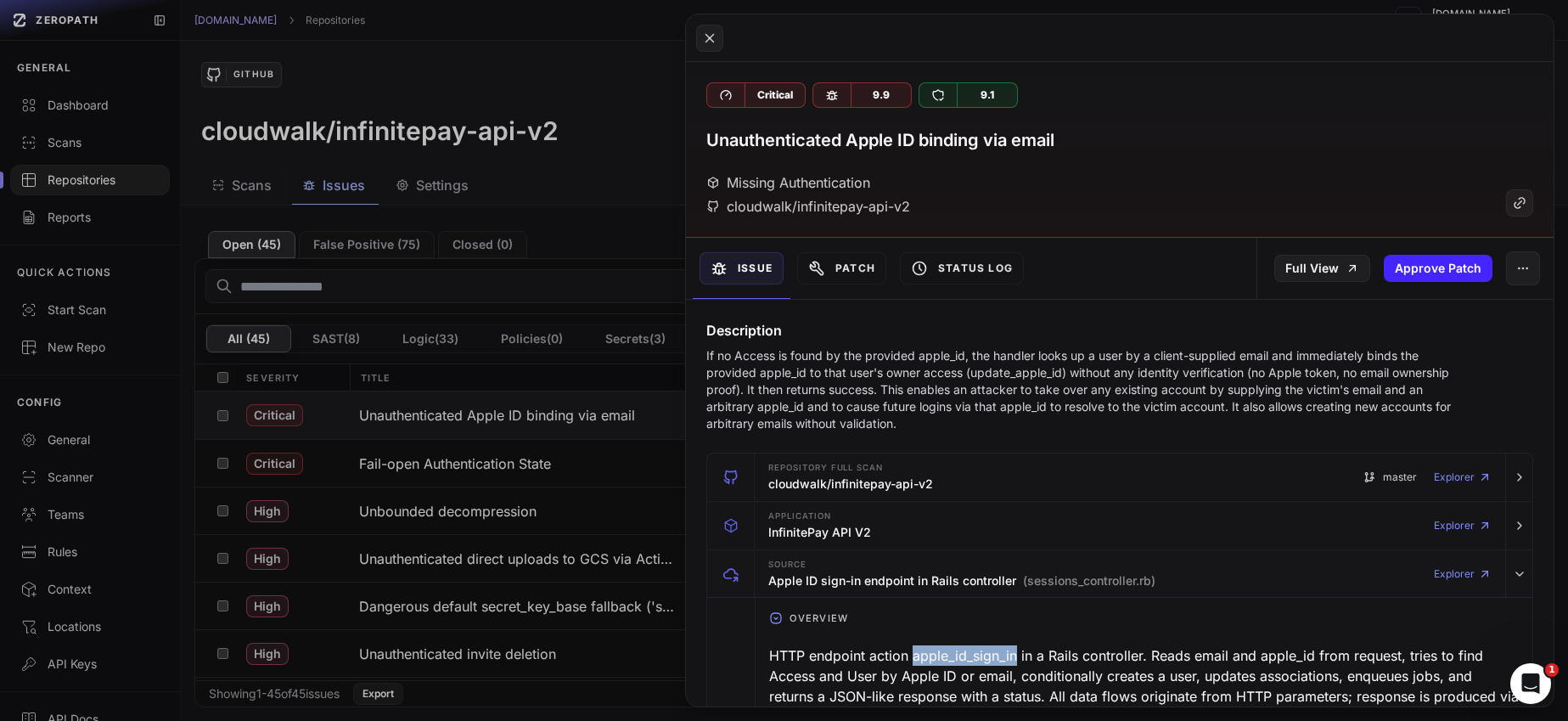
click at [947, 656] on div "HTTP endpoint action apple_id_sign_in in a Rails controller. Reads email and ap…" at bounding box center [1144, 686] width 750 height 95
